Goal: Transaction & Acquisition: Download file/media

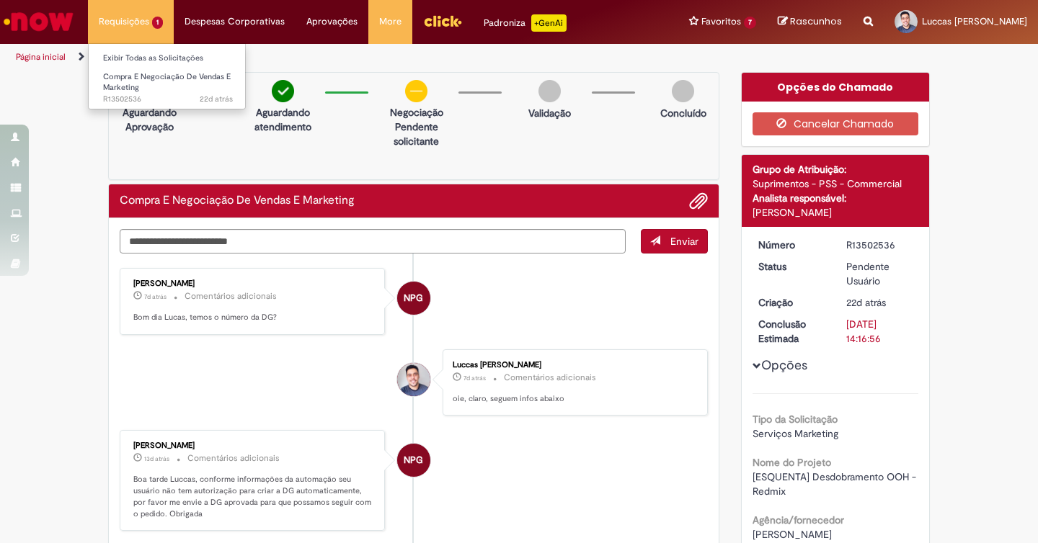
scroll to position [977, 0]
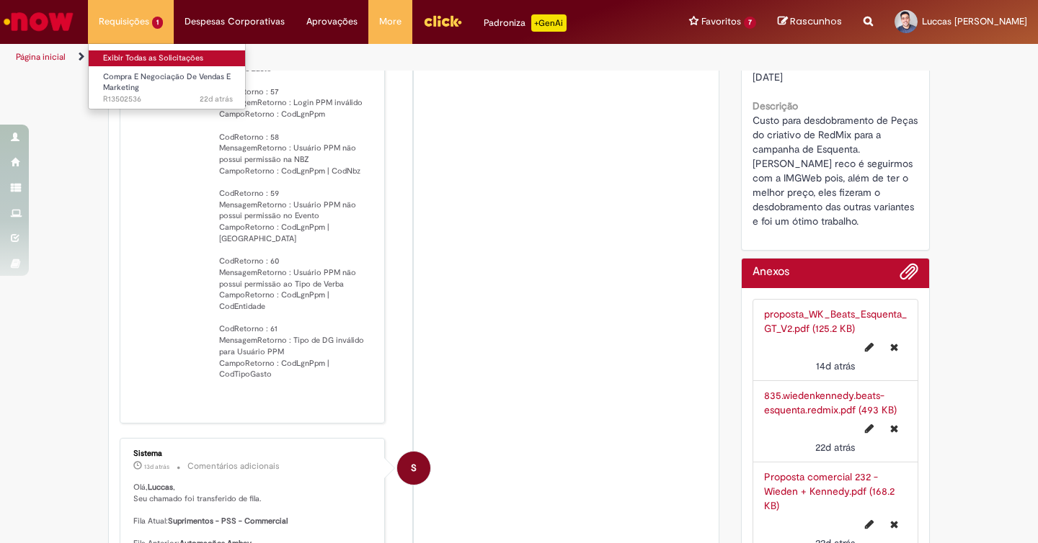
click at [177, 61] on link "Exibir Todas as Solicitações" at bounding box center [168, 58] width 159 height 16
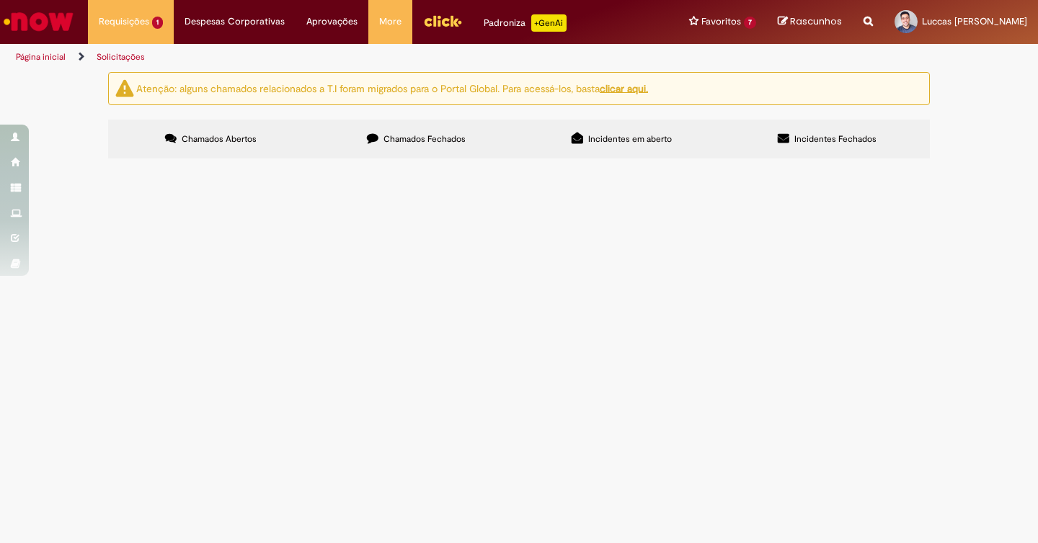
click at [432, 142] on span "Chamados Fechados" at bounding box center [424, 139] width 82 height 12
click at [0, 0] on span "Reabertura de Regularização já finalizada (R13300336) em 3 novas regularizações…" at bounding box center [0, 0] width 0 height 0
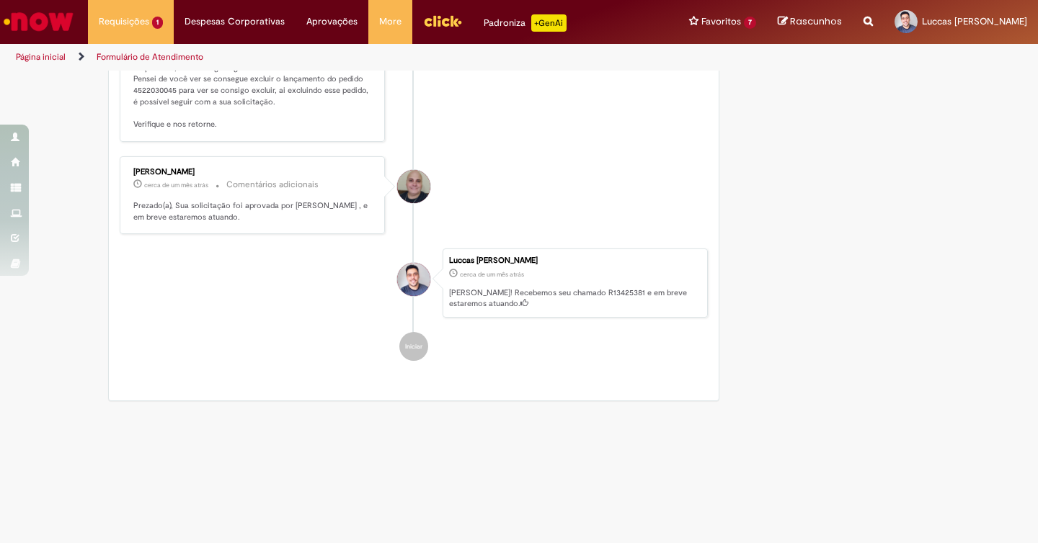
scroll to position [1472, 0]
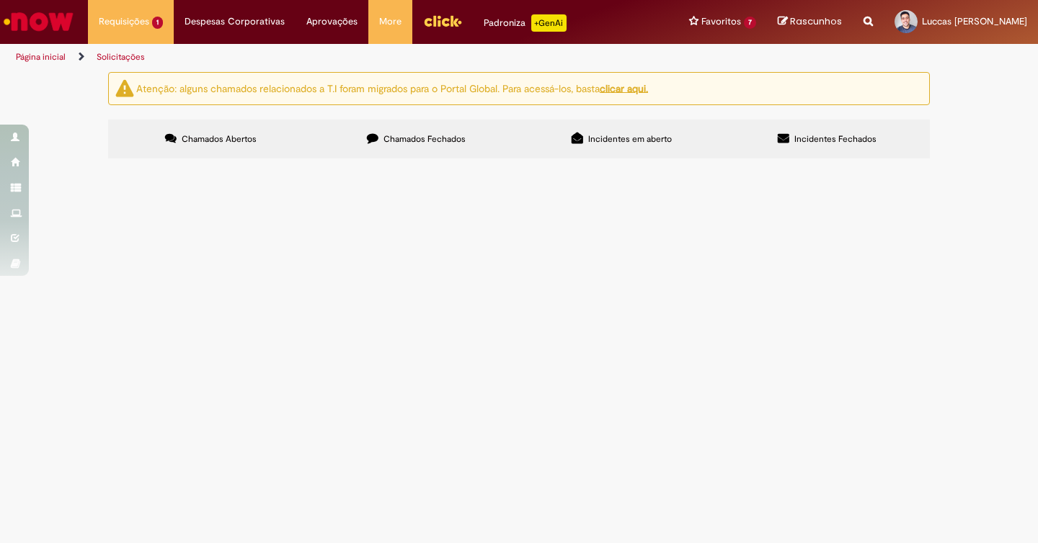
click at [477, 151] on label "Chamados Fechados" at bounding box center [415, 139] width 205 height 39
click at [0, 0] on td "Custo de produção do KV de Beats para [DATE] em 3D" at bounding box center [0, 0] width 0 height 0
click at [0, 0] on span "Custo de produção do KV de Beats para [DATE] em 3D" at bounding box center [0, 0] width 0 height 0
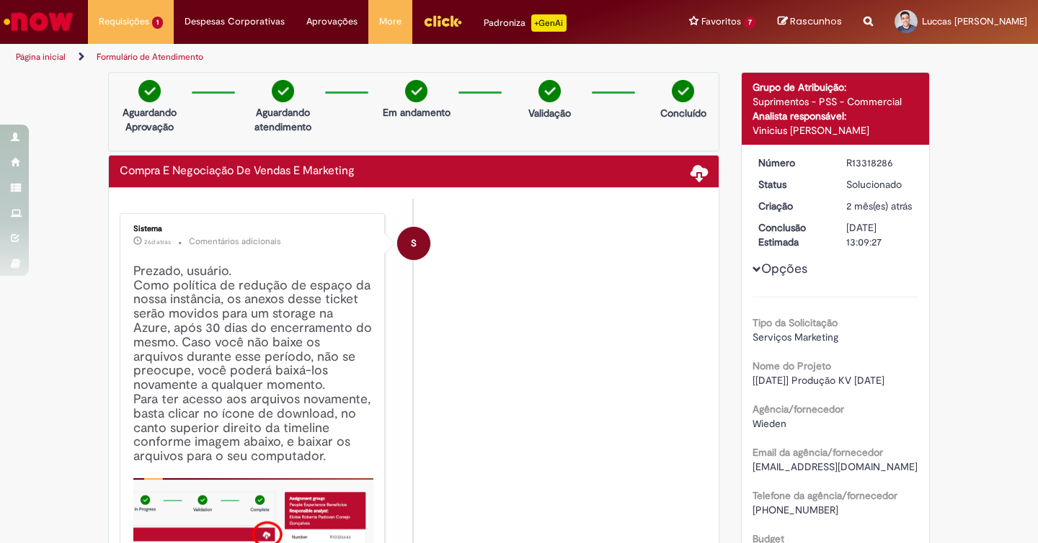
click at [693, 165] on span at bounding box center [698, 172] width 17 height 17
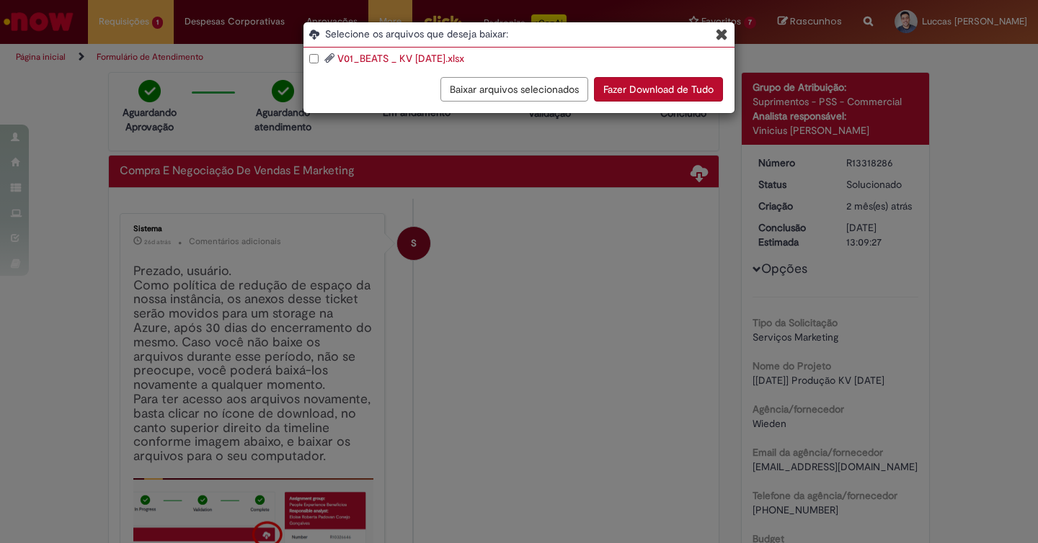
click at [464, 58] on link "V01_BEATS _ KV [DATE].xlsx" at bounding box center [400, 58] width 127 height 13
click at [719, 36] on icon "Blob Storage Download Modal" at bounding box center [722, 34] width 12 height 15
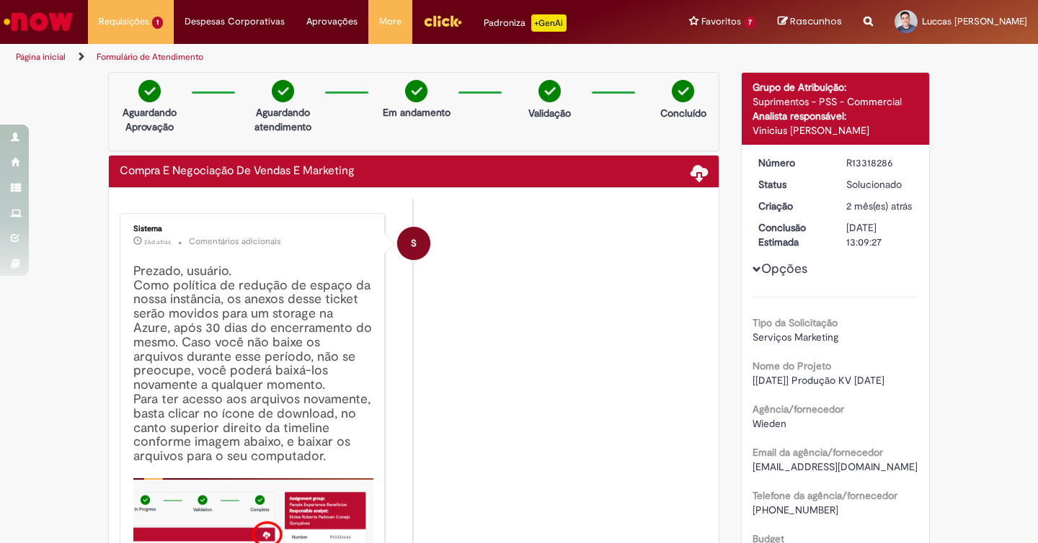
click at [66, 27] on img "Ir para a Homepage" at bounding box center [38, 21] width 74 height 29
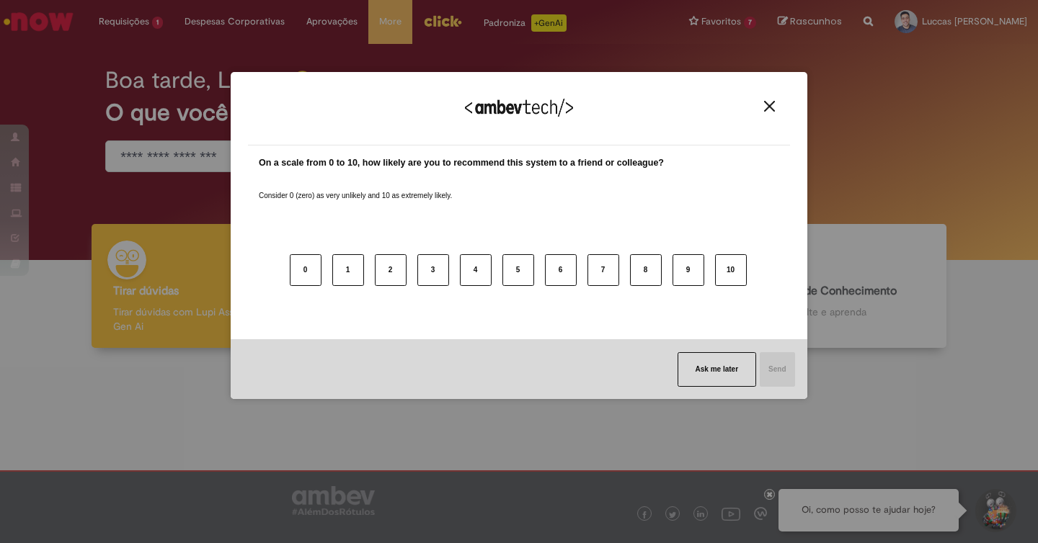
click at [768, 102] on img "Close" at bounding box center [769, 106] width 11 height 11
